Goal: Download file/media

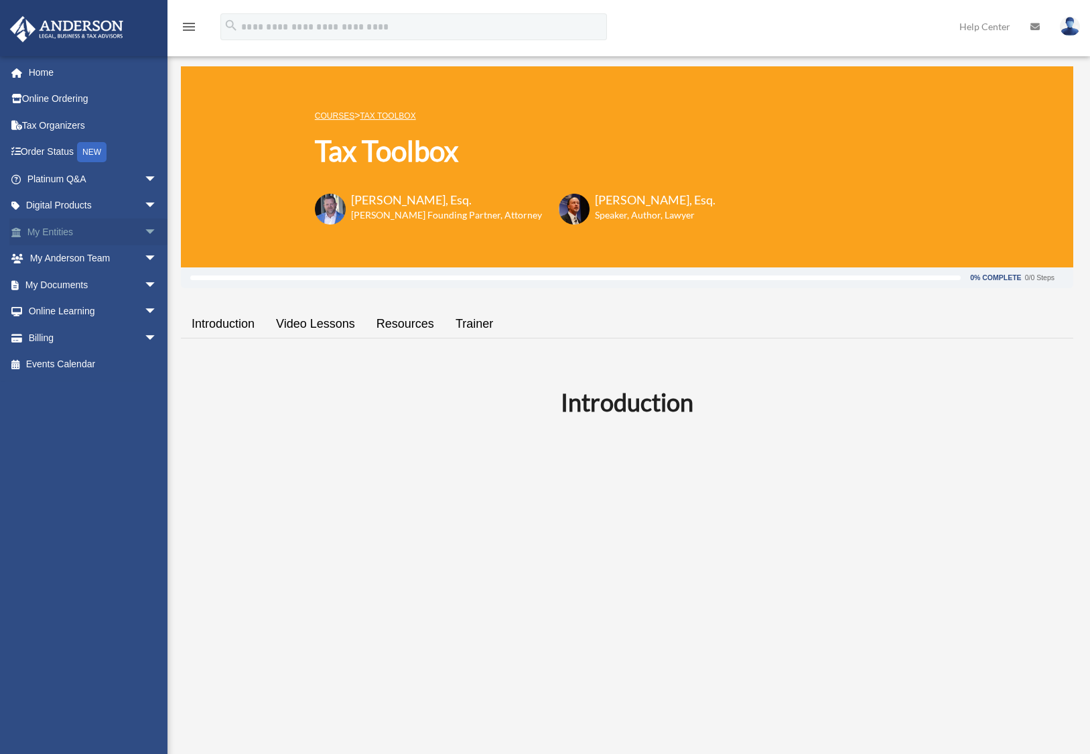
click at [144, 227] on span "arrow_drop_down" at bounding box center [157, 231] width 27 height 27
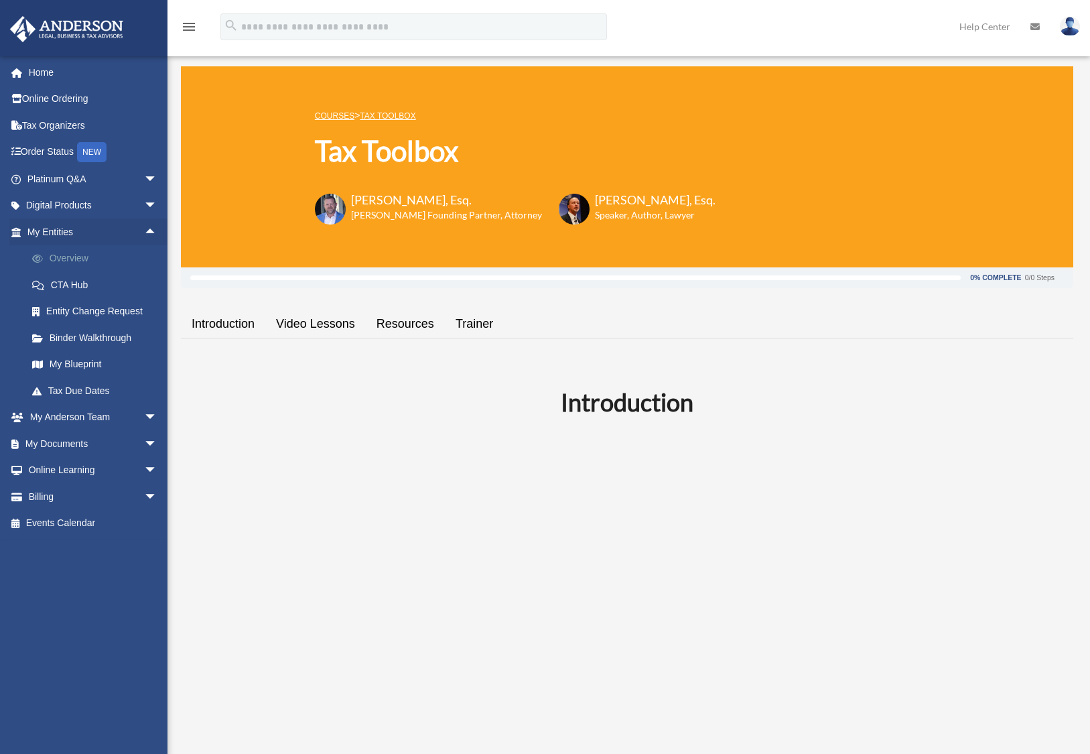
click at [75, 256] on link "Overview" at bounding box center [98, 258] width 159 height 27
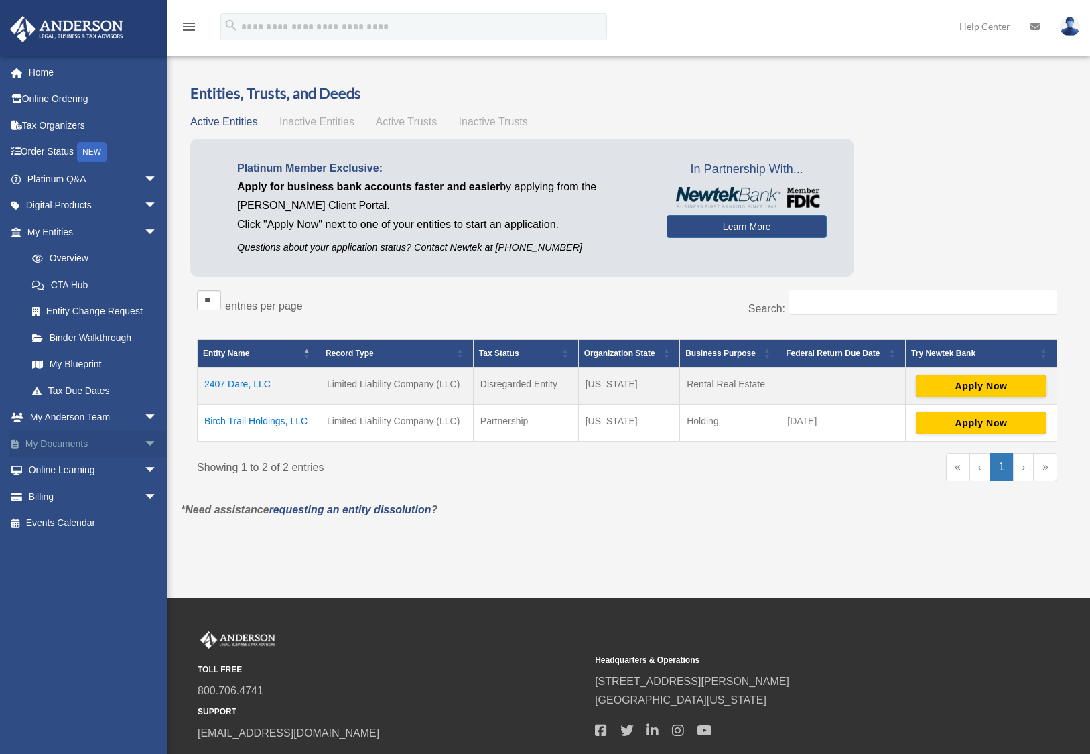
click at [144, 440] on span "arrow_drop_down" at bounding box center [157, 443] width 27 height 27
click at [59, 463] on link "Box" at bounding box center [98, 470] width 159 height 27
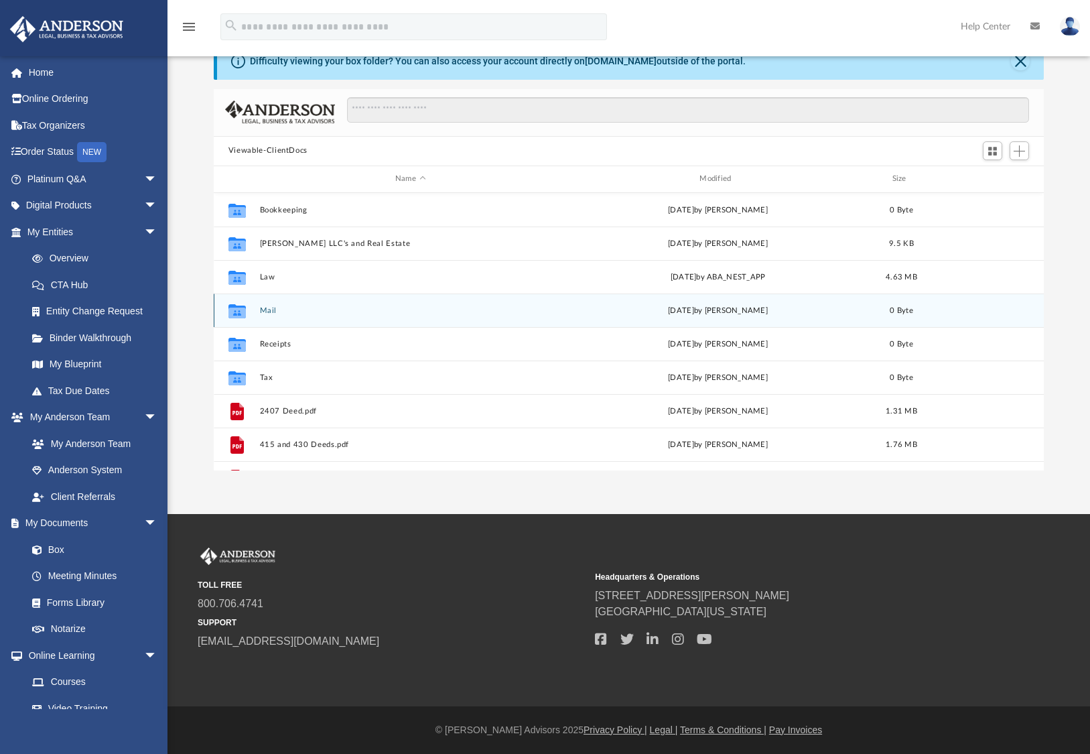
click at [243, 312] on icon "grid" at bounding box center [236, 312] width 17 height 11
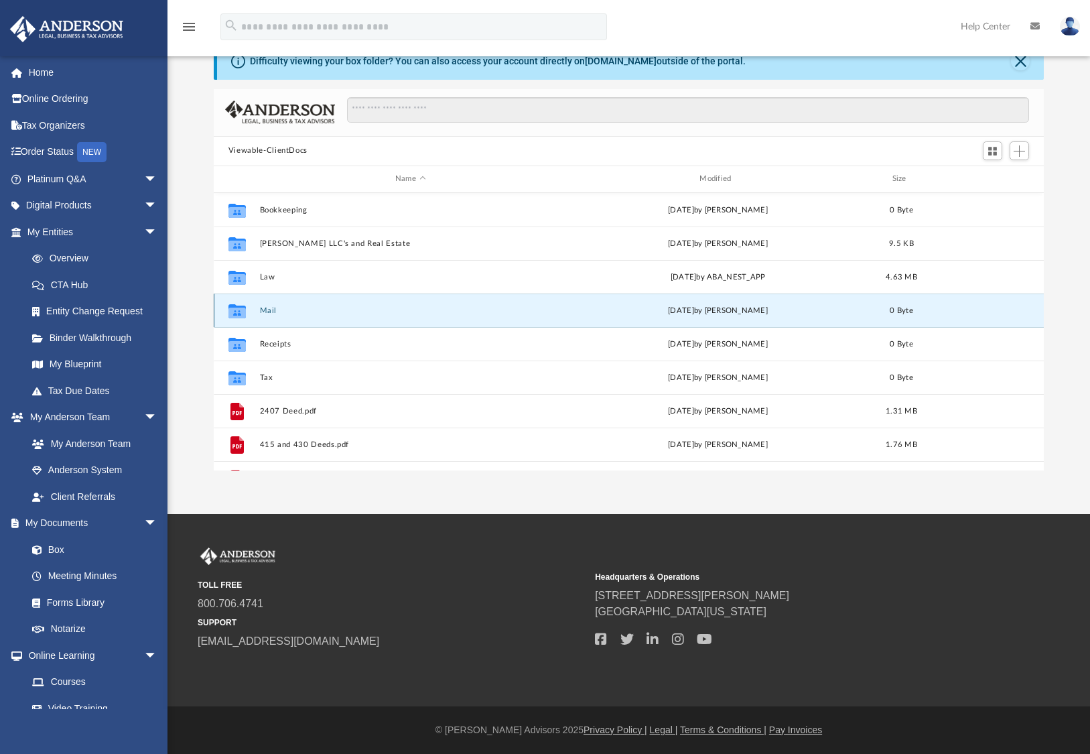
click at [269, 312] on button "Mail" at bounding box center [409, 310] width 301 height 9
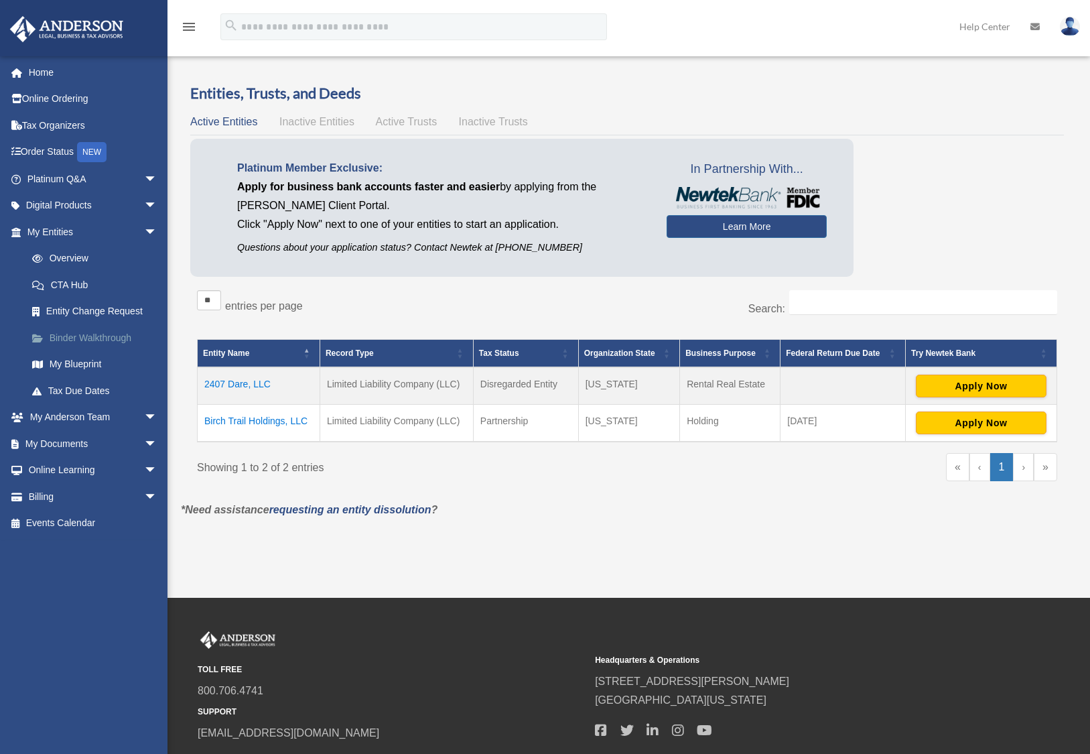
click at [81, 334] on link "Binder Walkthrough" at bounding box center [98, 337] width 159 height 27
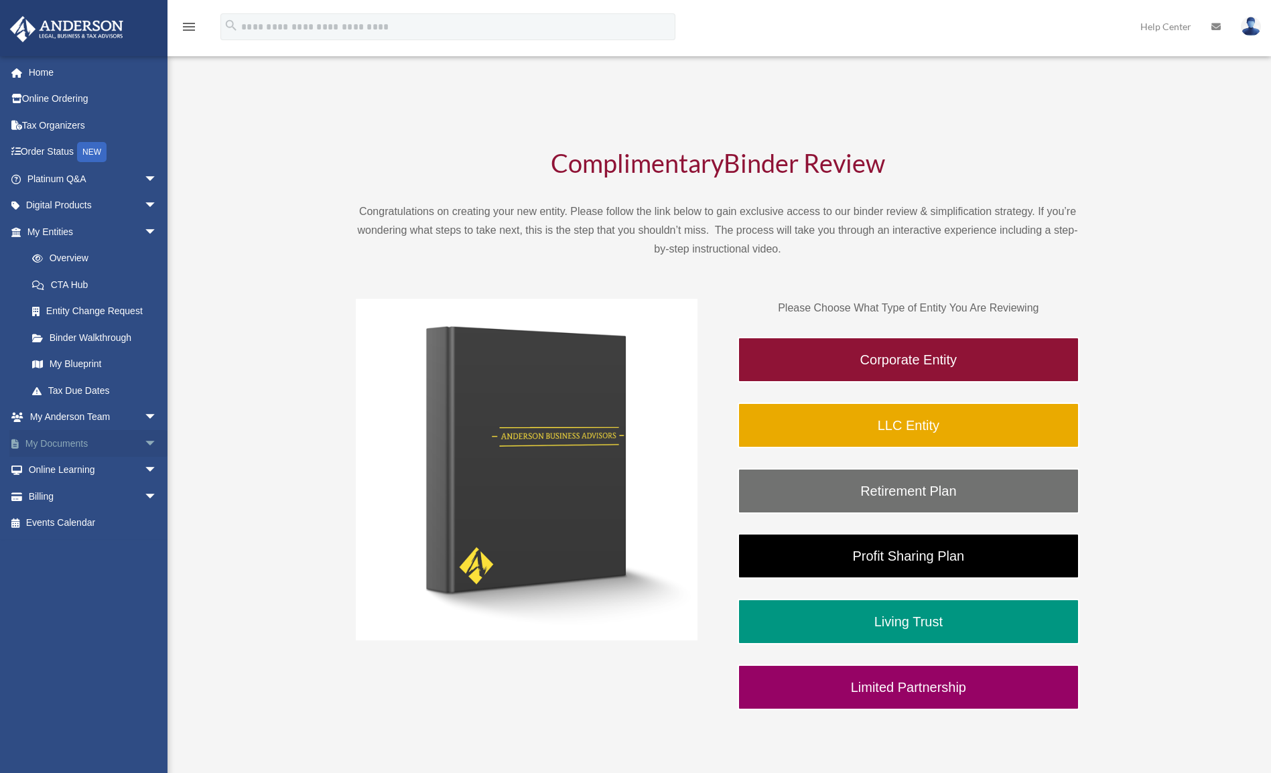
click at [144, 438] on span "arrow_drop_down" at bounding box center [157, 443] width 27 height 27
click at [60, 465] on link "Box" at bounding box center [98, 470] width 159 height 27
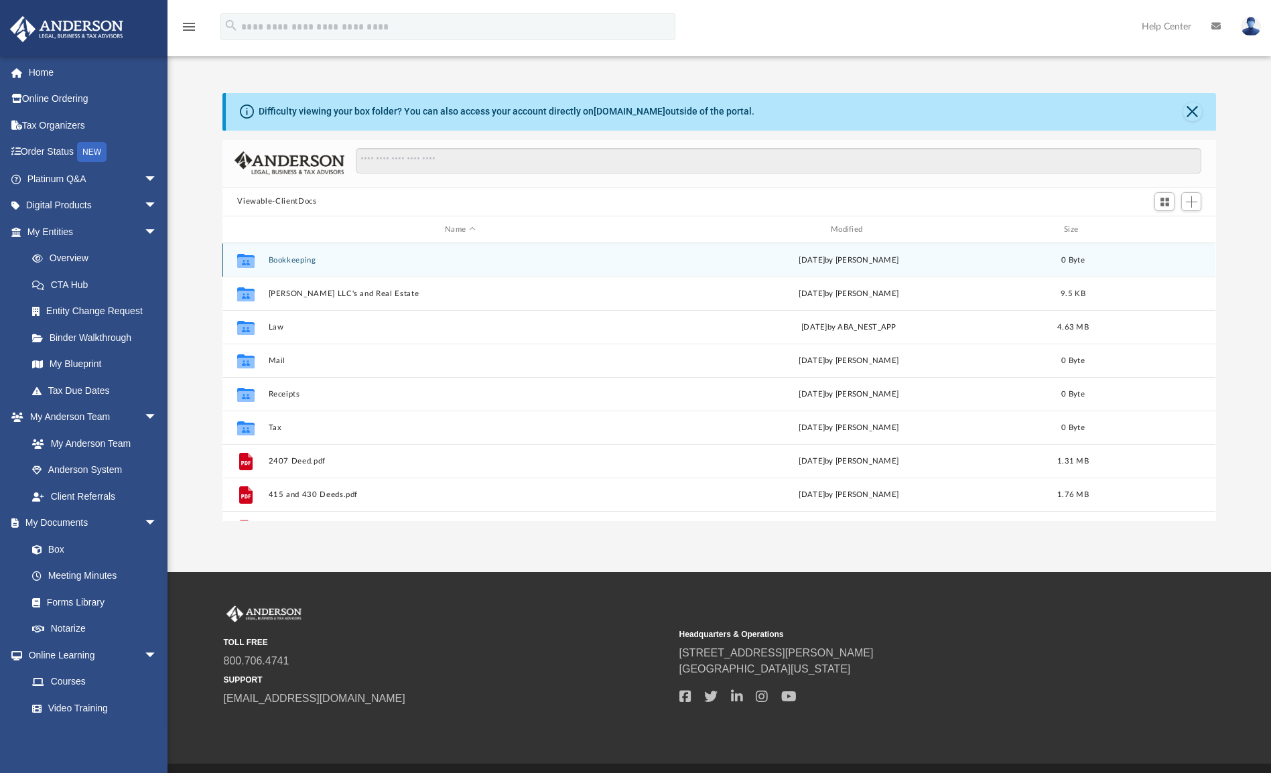
scroll to position [11, 11]
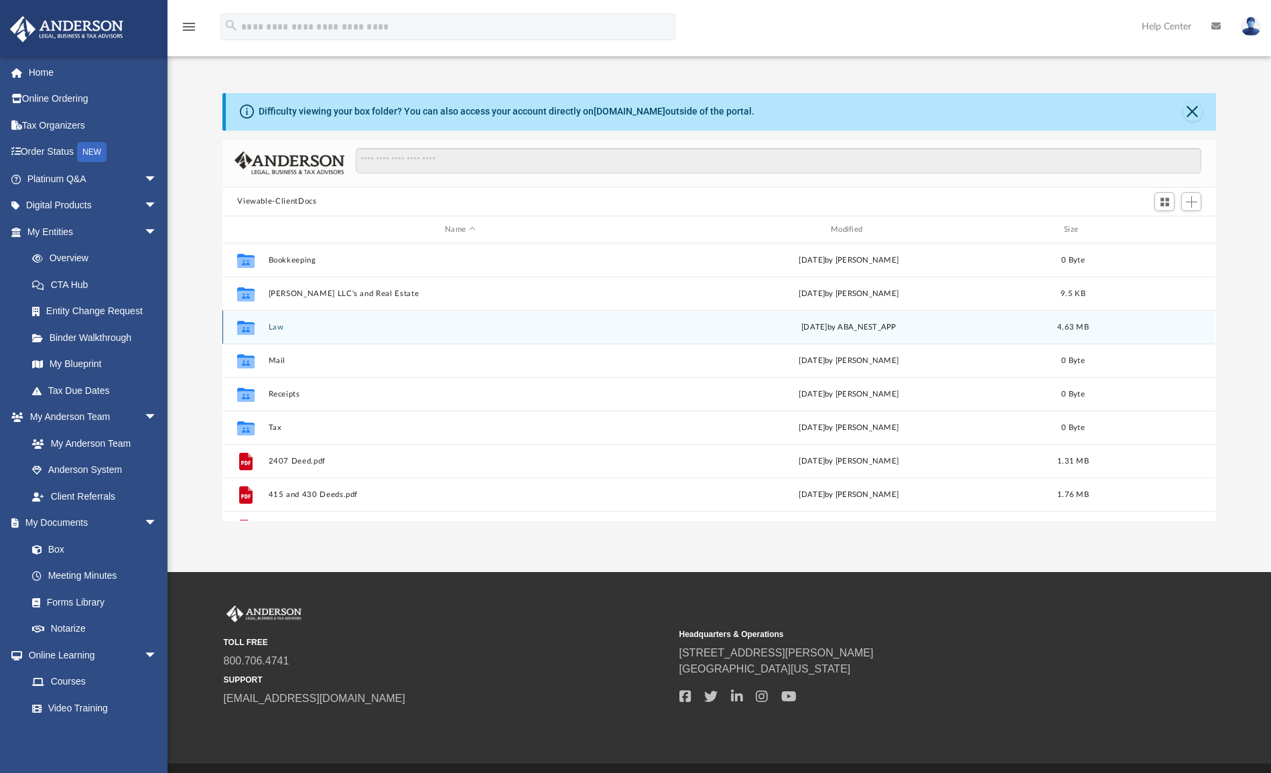
click at [278, 328] on button "Law" at bounding box center [460, 327] width 383 height 9
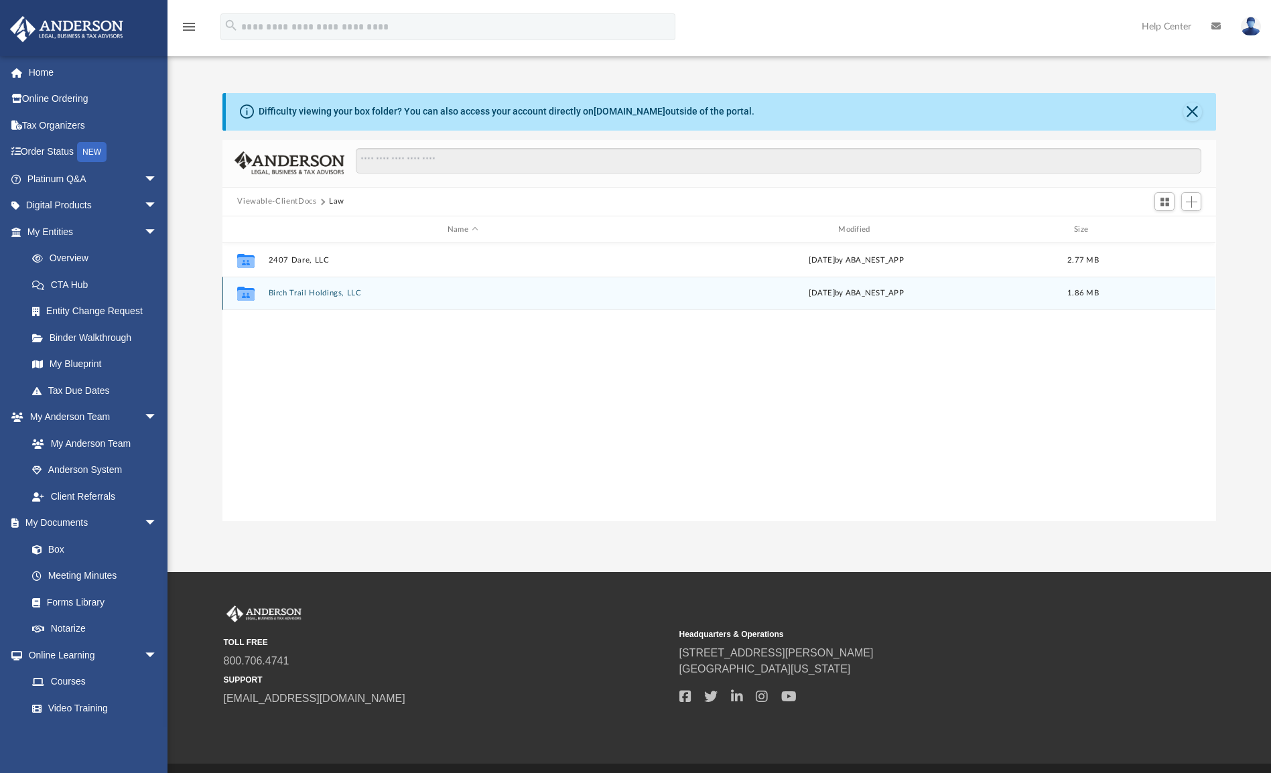
click at [301, 295] on button "Birch Trail Holdings, LLC" at bounding box center [463, 293] width 388 height 9
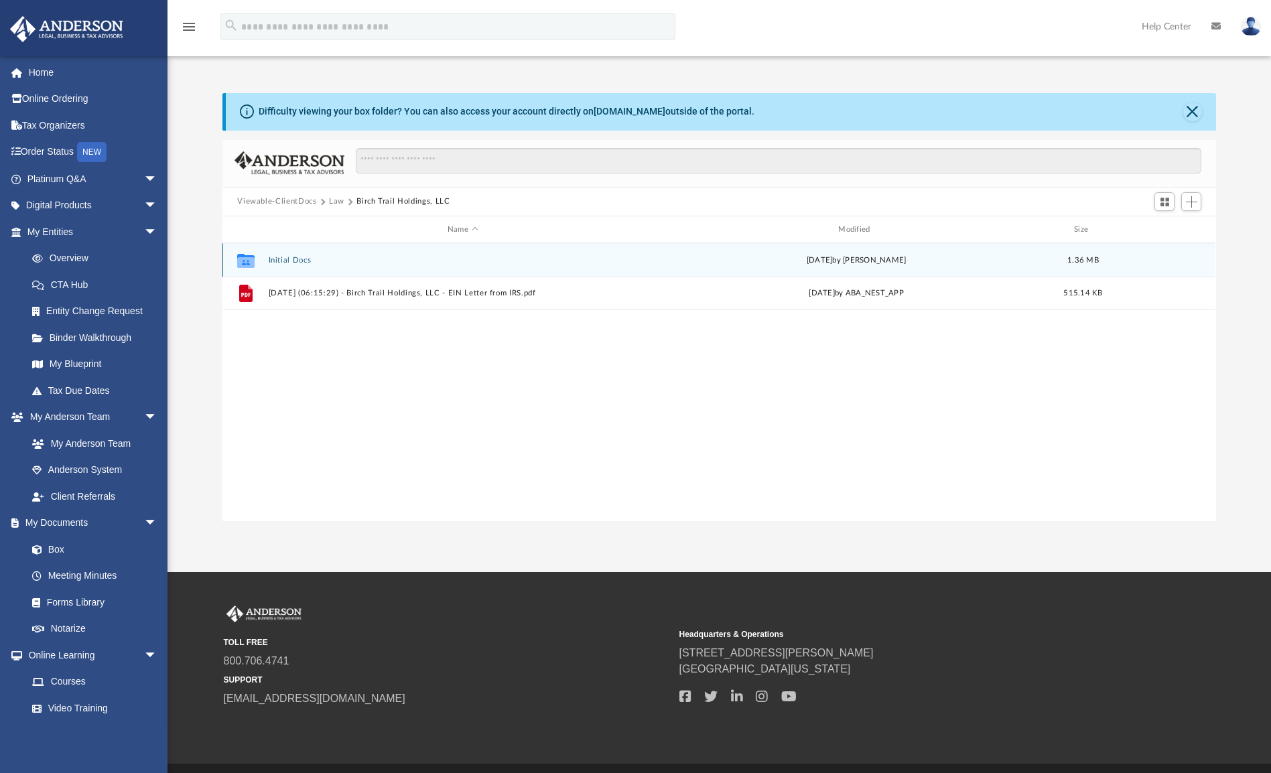
click at [294, 260] on button "Initial Docs" at bounding box center [463, 260] width 388 height 9
click at [319, 262] on button "Birch Trail Holdings, LLC - Binder Documents.pdf" at bounding box center [463, 260] width 388 height 9
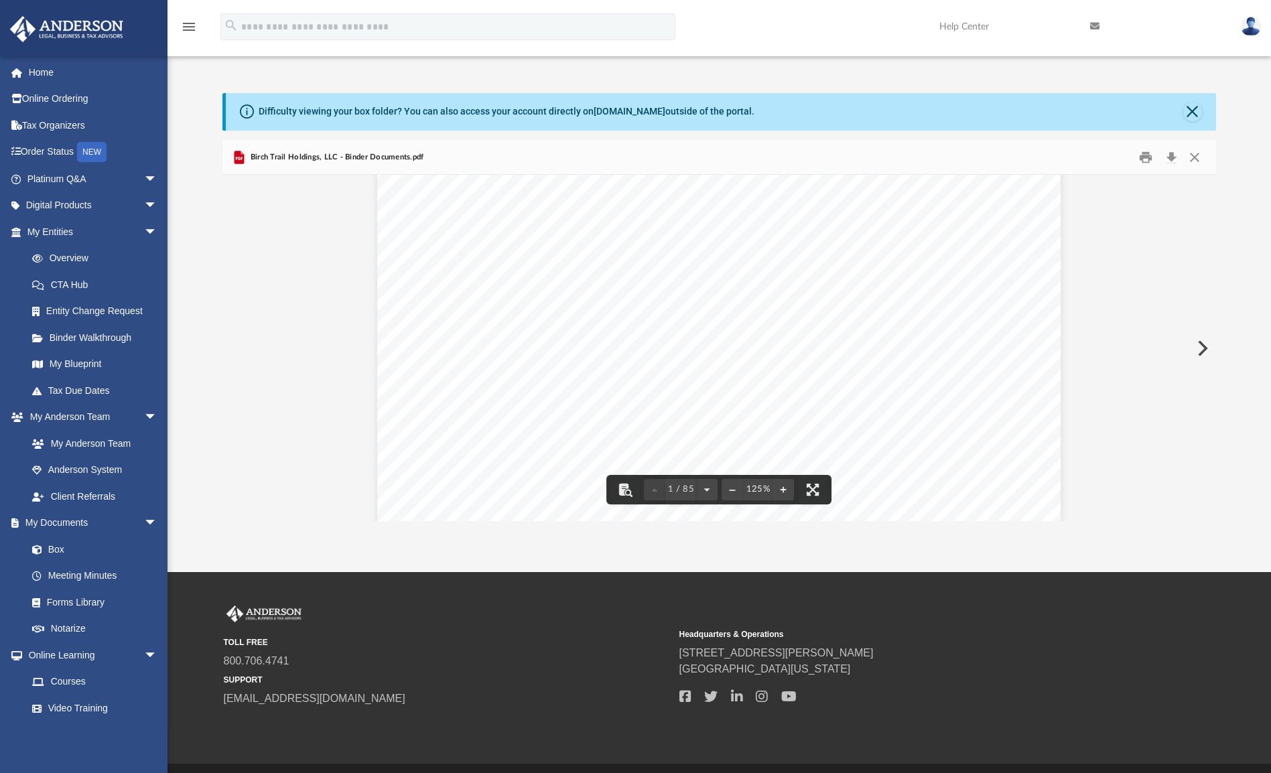
scroll to position [163, 0]
click at [1171, 155] on button "Download" at bounding box center [1171, 157] width 24 height 21
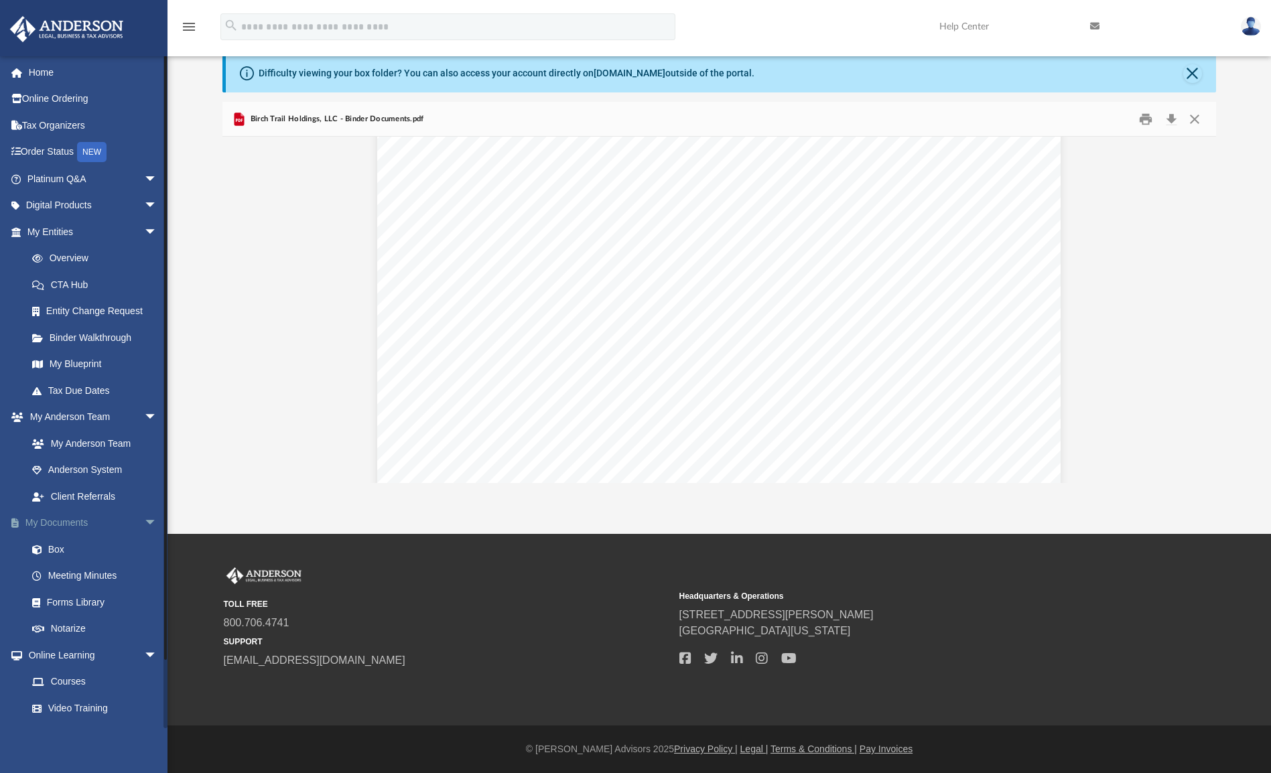
scroll to position [0, 0]
click at [82, 570] on link "Meeting Minutes" at bounding box center [98, 576] width 159 height 27
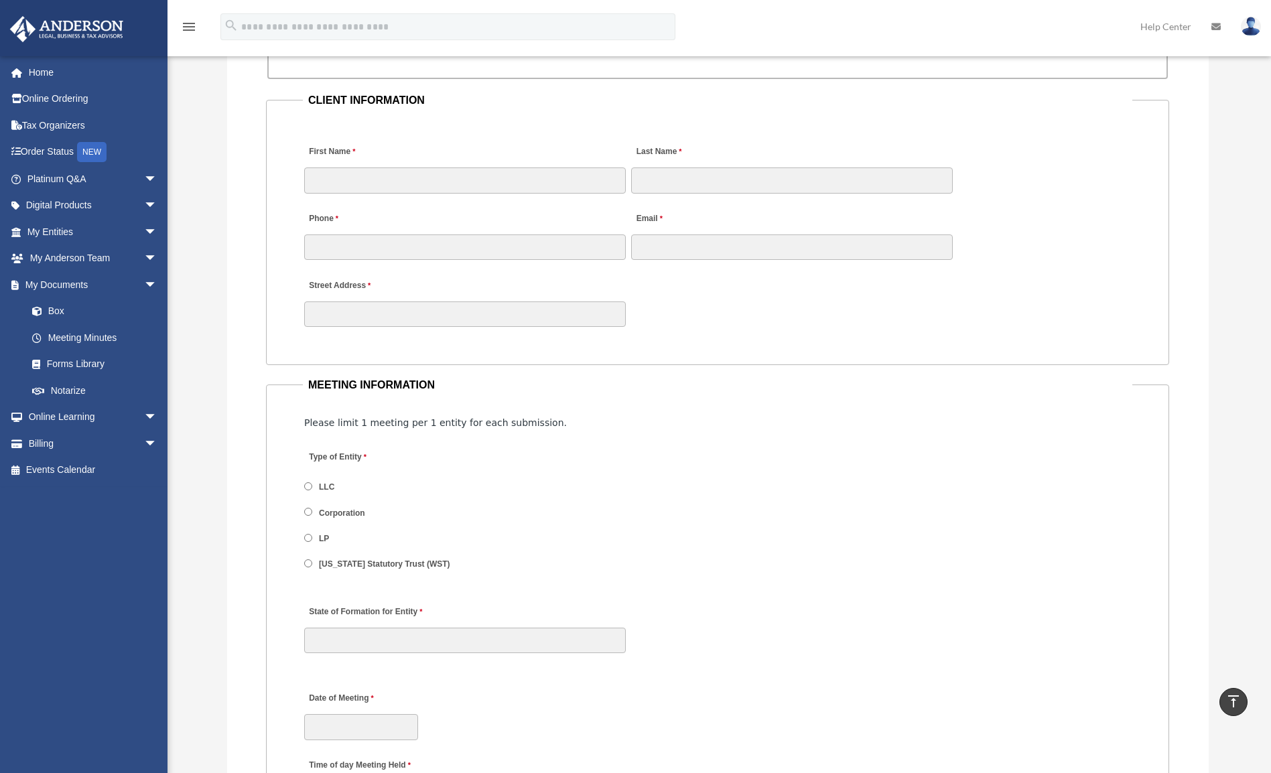
scroll to position [1312, 0]
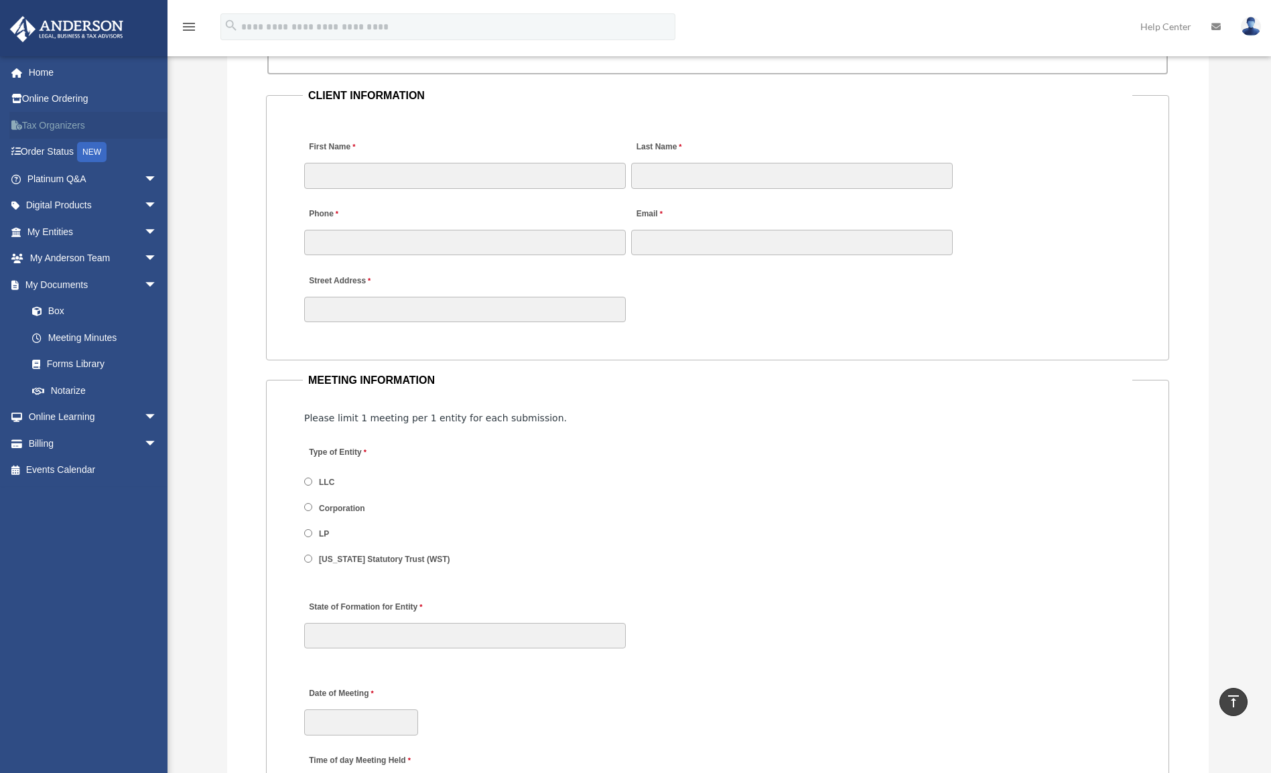
click at [44, 124] on link "Tax Organizers" at bounding box center [93, 125] width 168 height 27
